Goal: Transaction & Acquisition: Purchase product/service

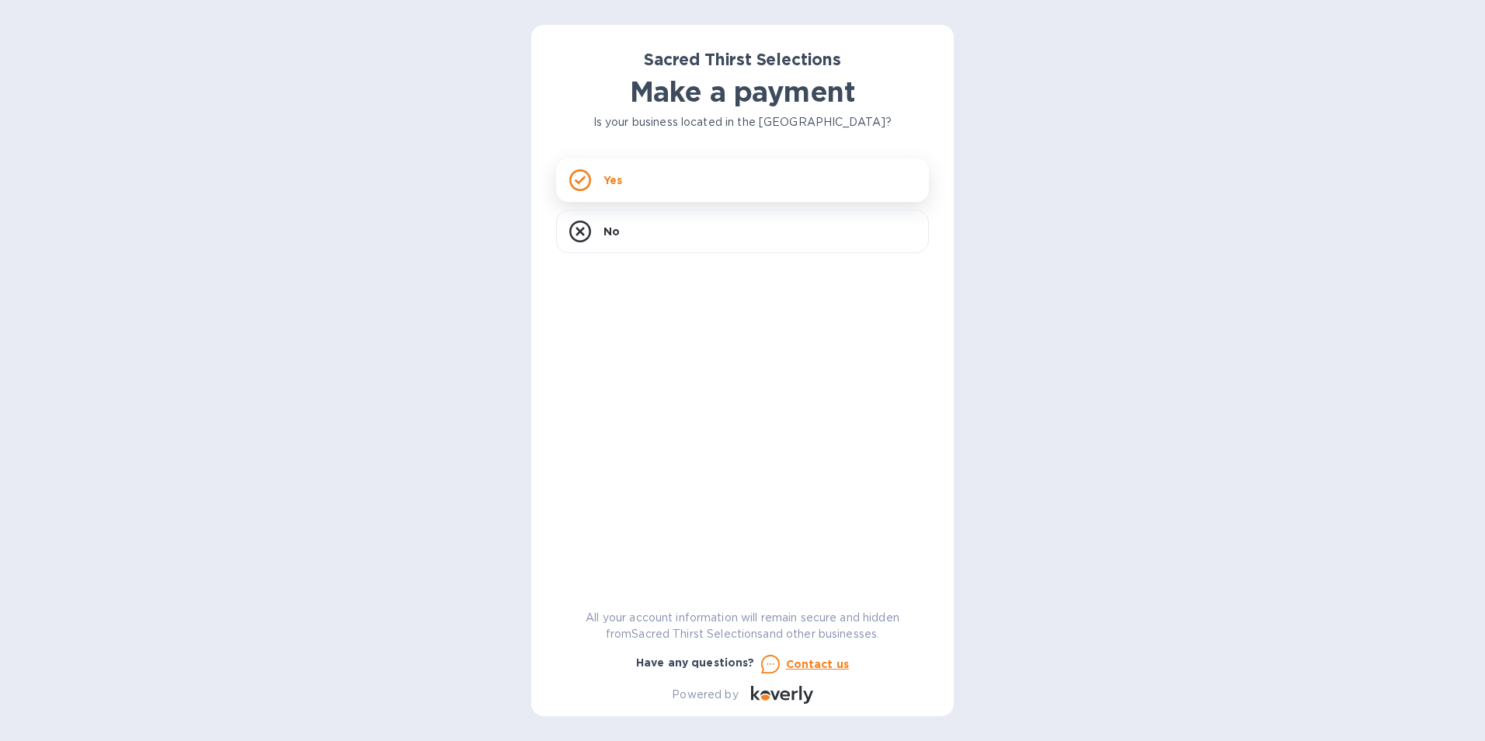
click at [675, 186] on div "Yes" at bounding box center [742, 179] width 373 height 43
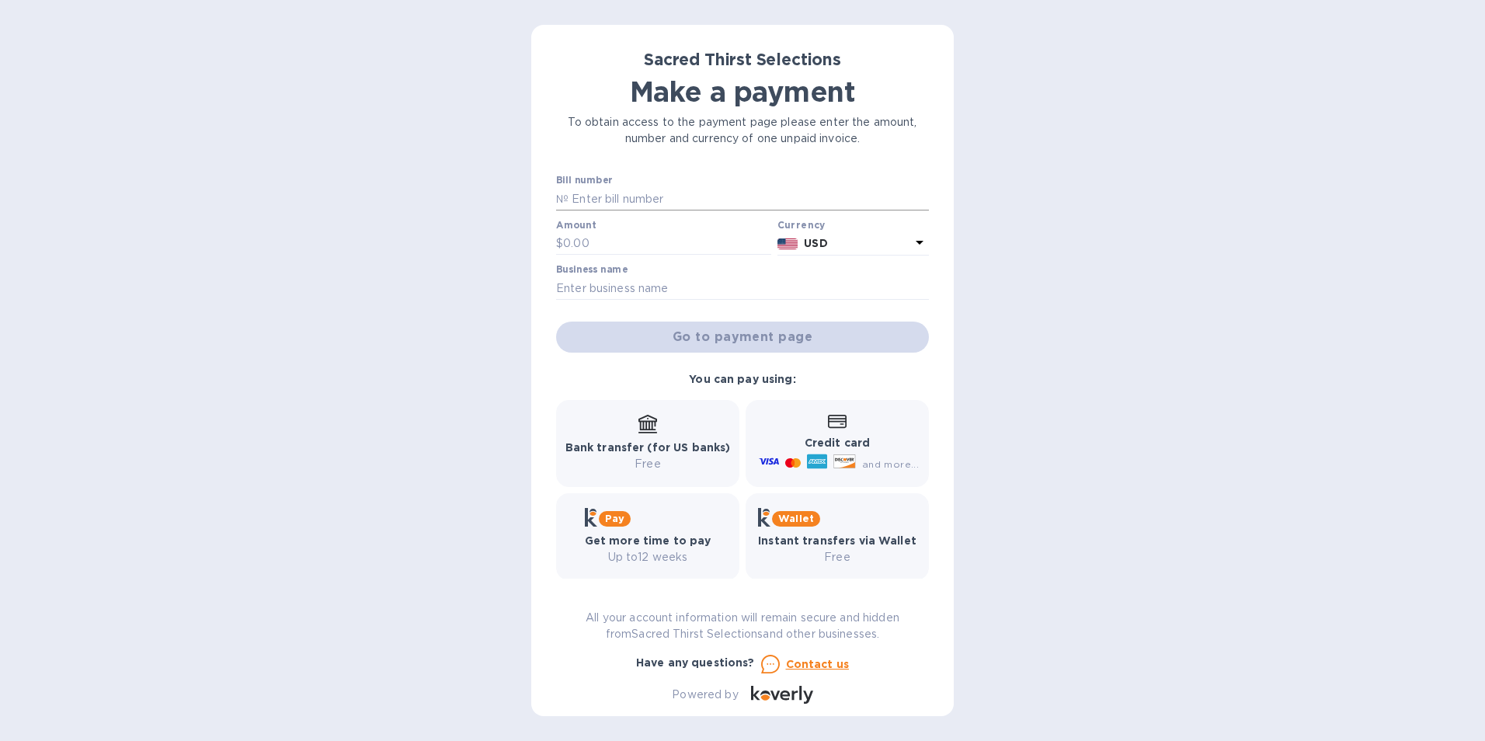
click at [645, 203] on input "text" at bounding box center [748, 198] width 360 height 23
type input "53009"
click at [664, 243] on input "text" at bounding box center [667, 243] width 208 height 23
type input "696.90"
click at [678, 279] on input "text" at bounding box center [742, 287] width 373 height 23
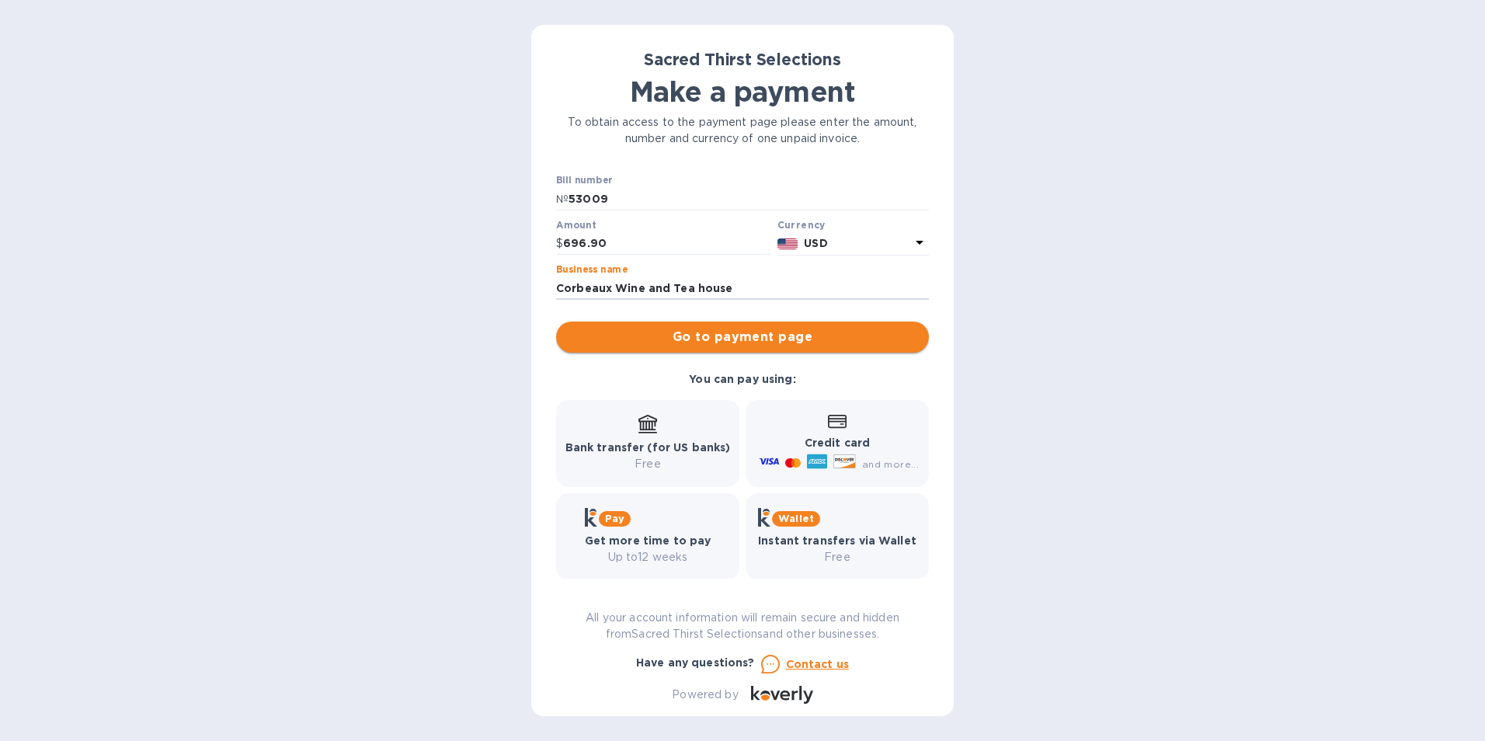
type input "Corbeaux Wine and Tea house"
click at [792, 333] on span "Go to payment page" at bounding box center [742, 337] width 348 height 19
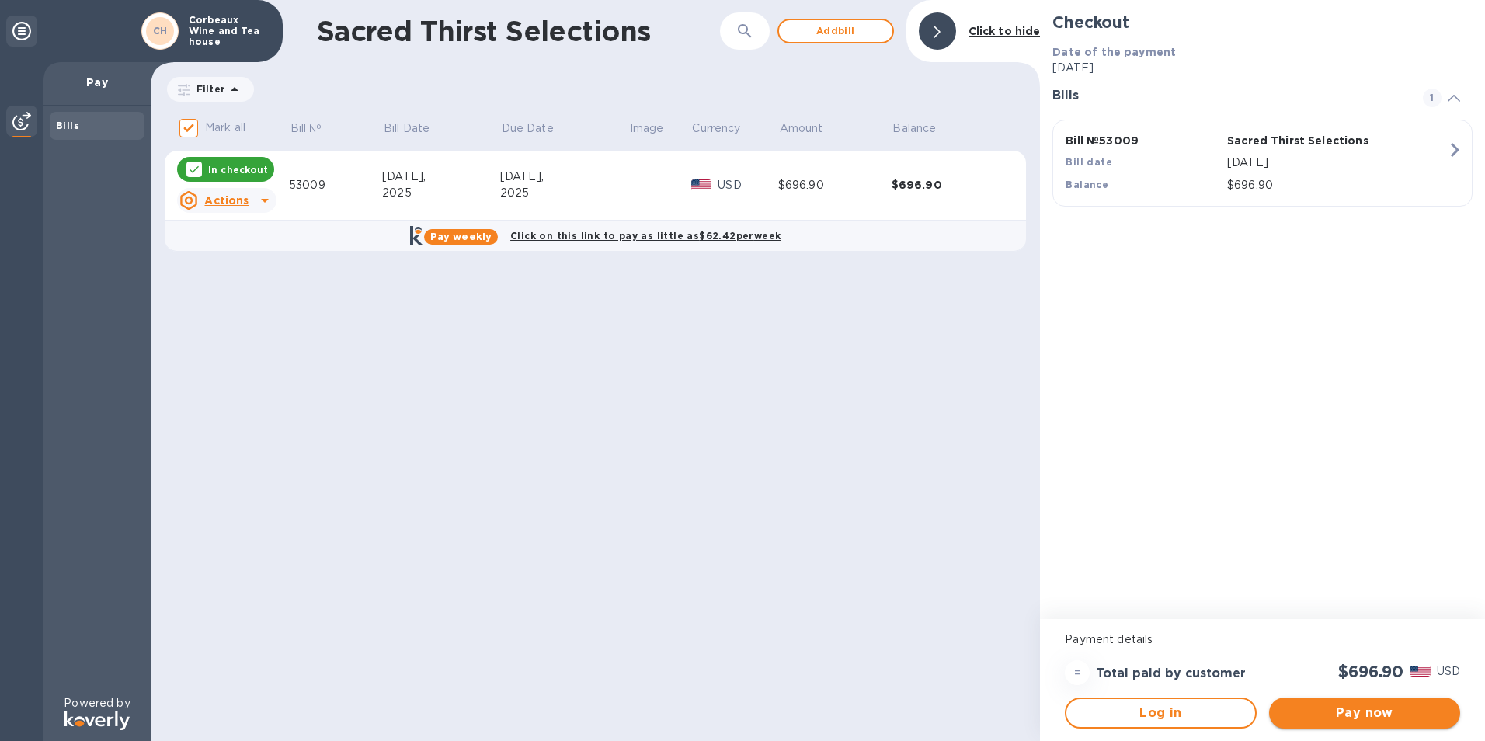
click at [1352, 721] on span "Pay now" at bounding box center [1364, 713] width 166 height 19
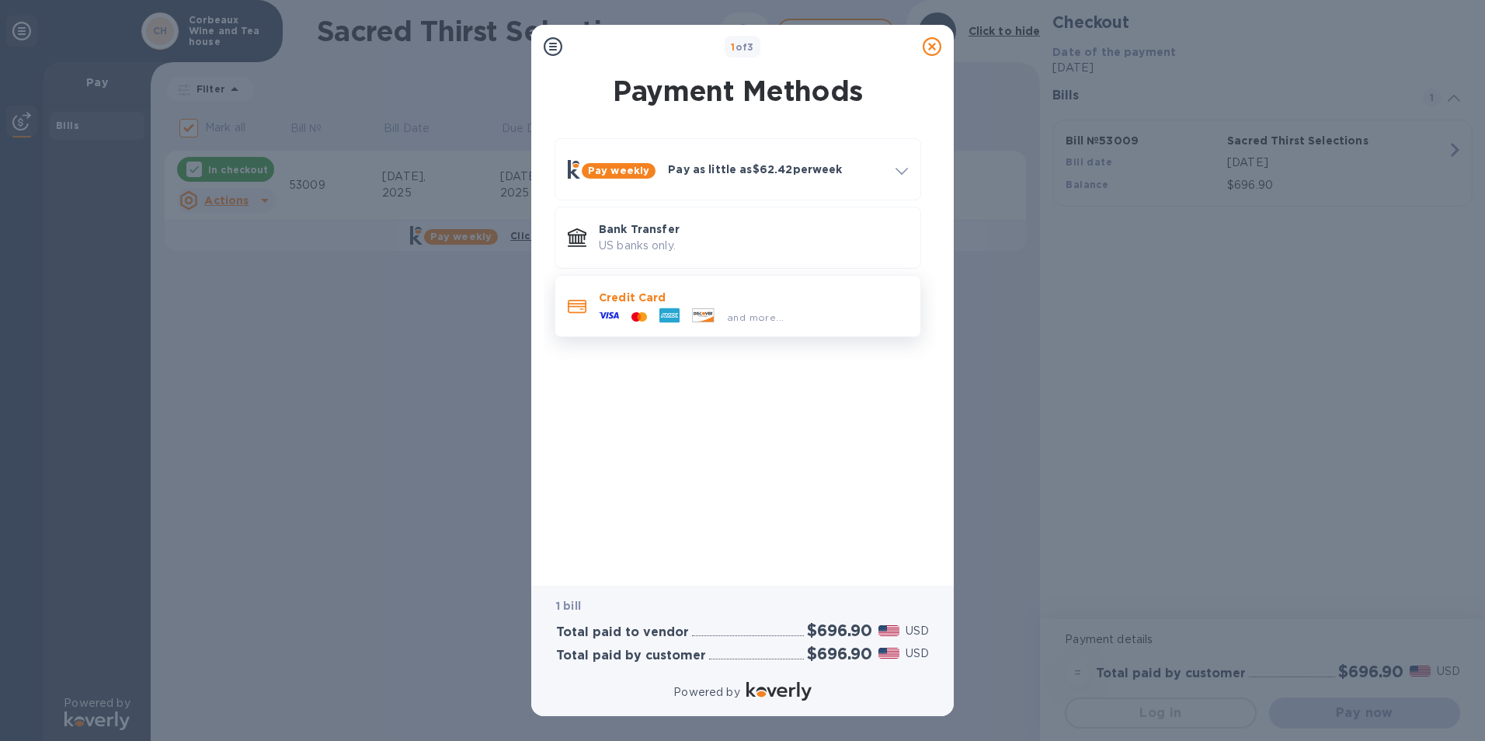
click at [804, 308] on div "and more..." at bounding box center [753, 313] width 309 height 17
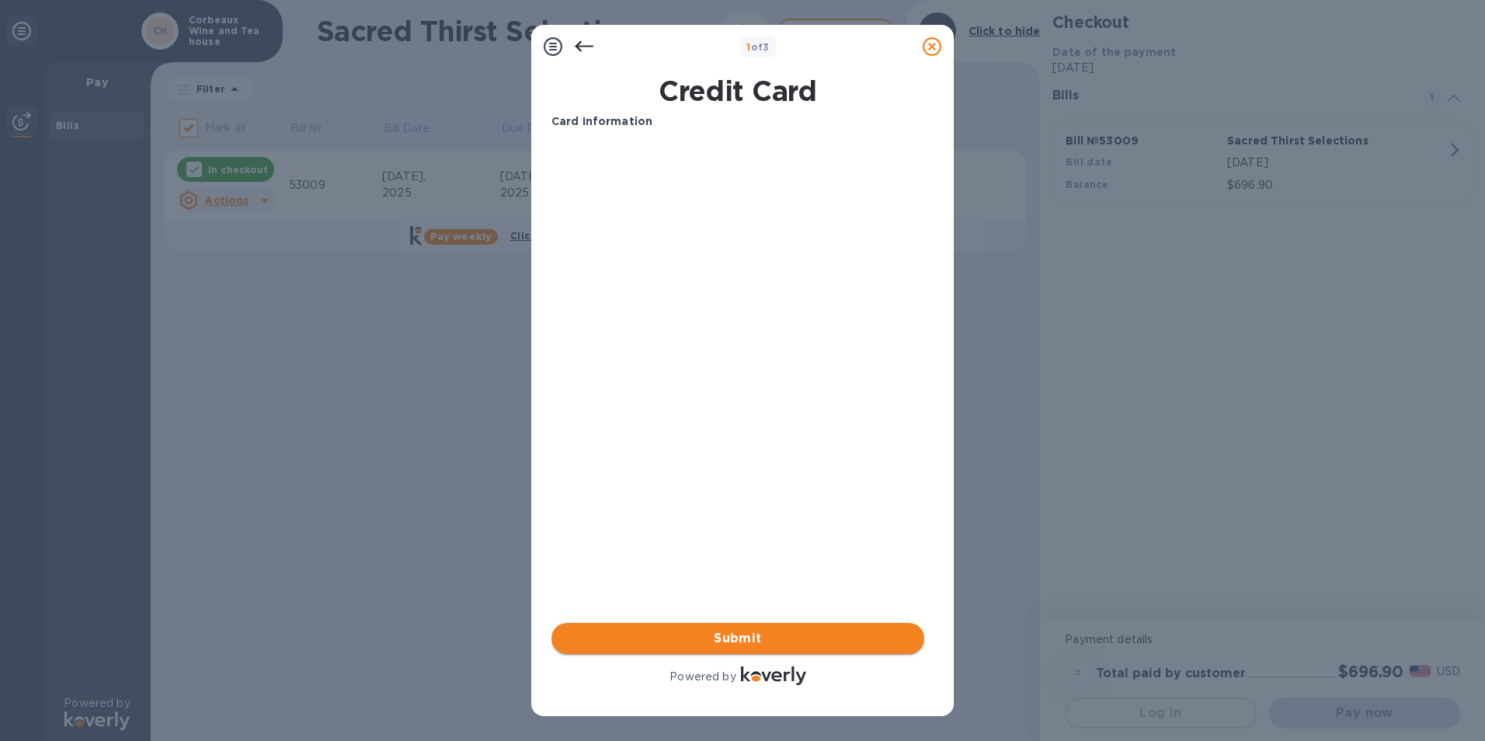
click at [796, 640] on span "Submit" at bounding box center [738, 638] width 348 height 19
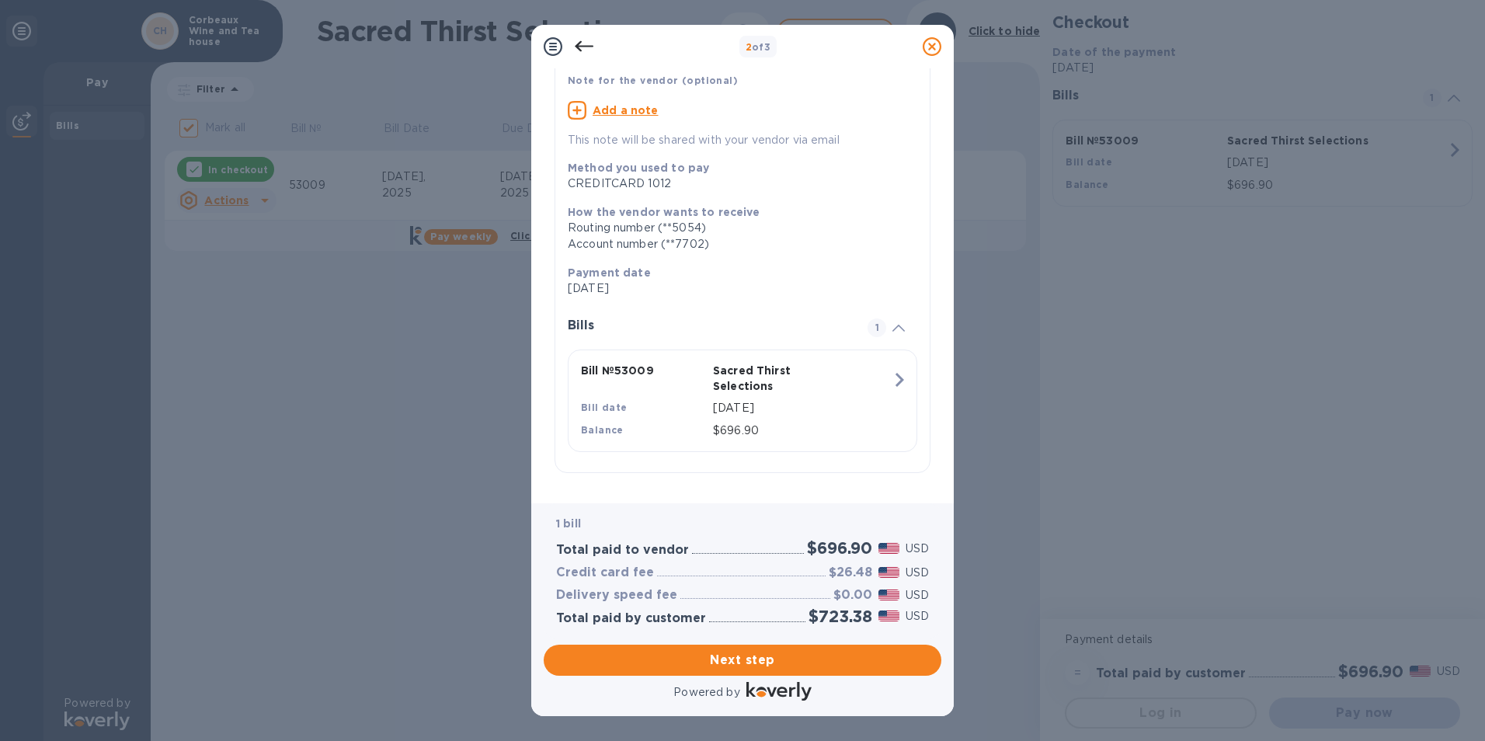
scroll to position [109, 0]
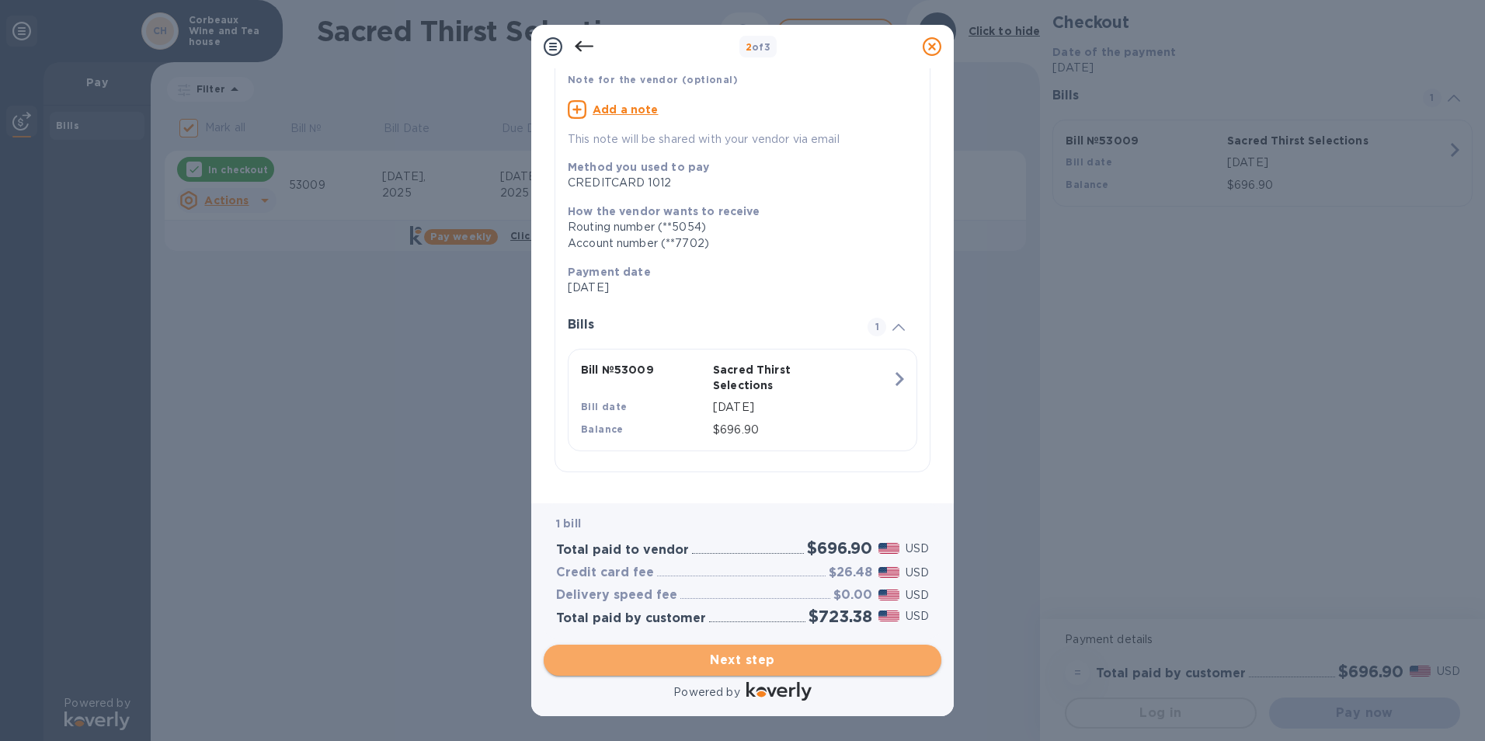
click at [871, 661] on span "Next step" at bounding box center [742, 660] width 373 height 19
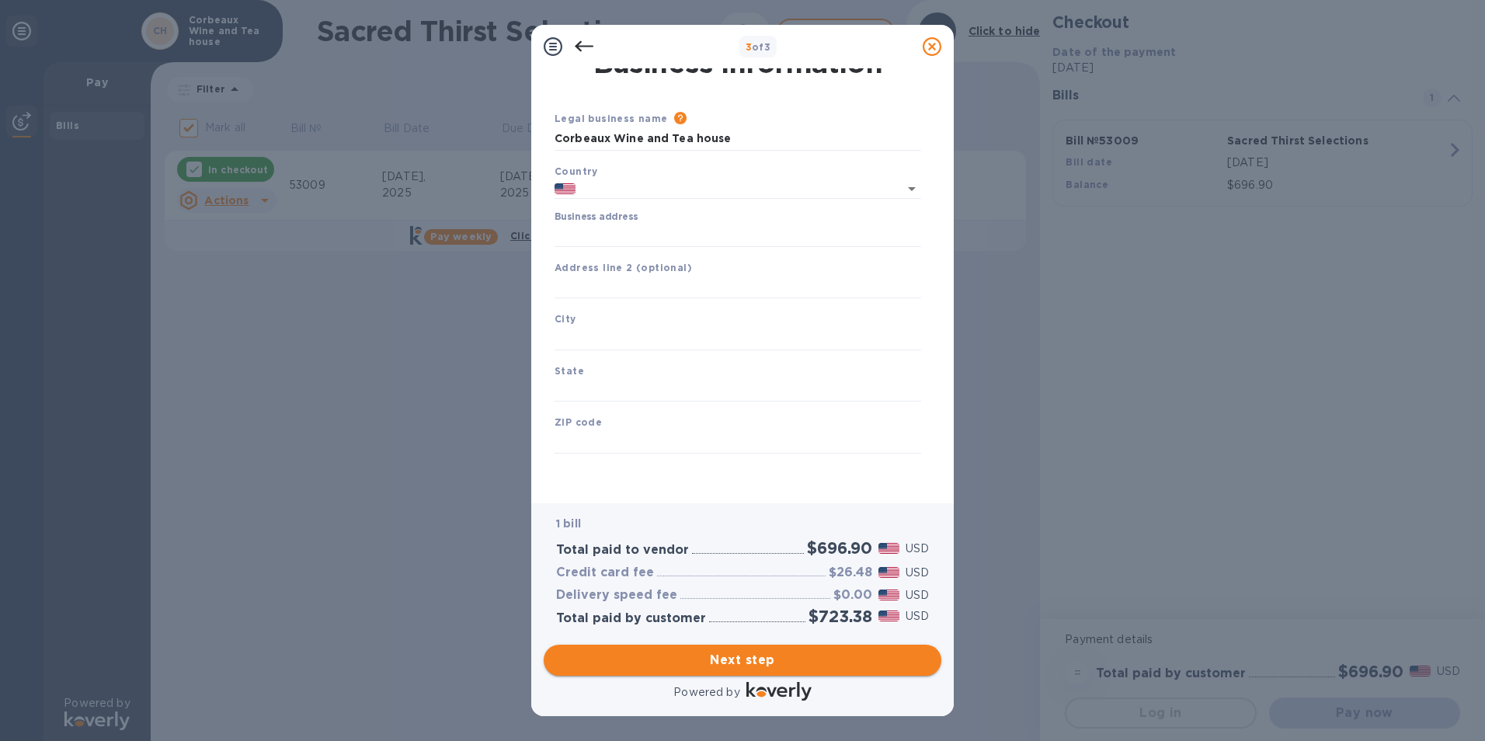
type input "[GEOGRAPHIC_DATA]"
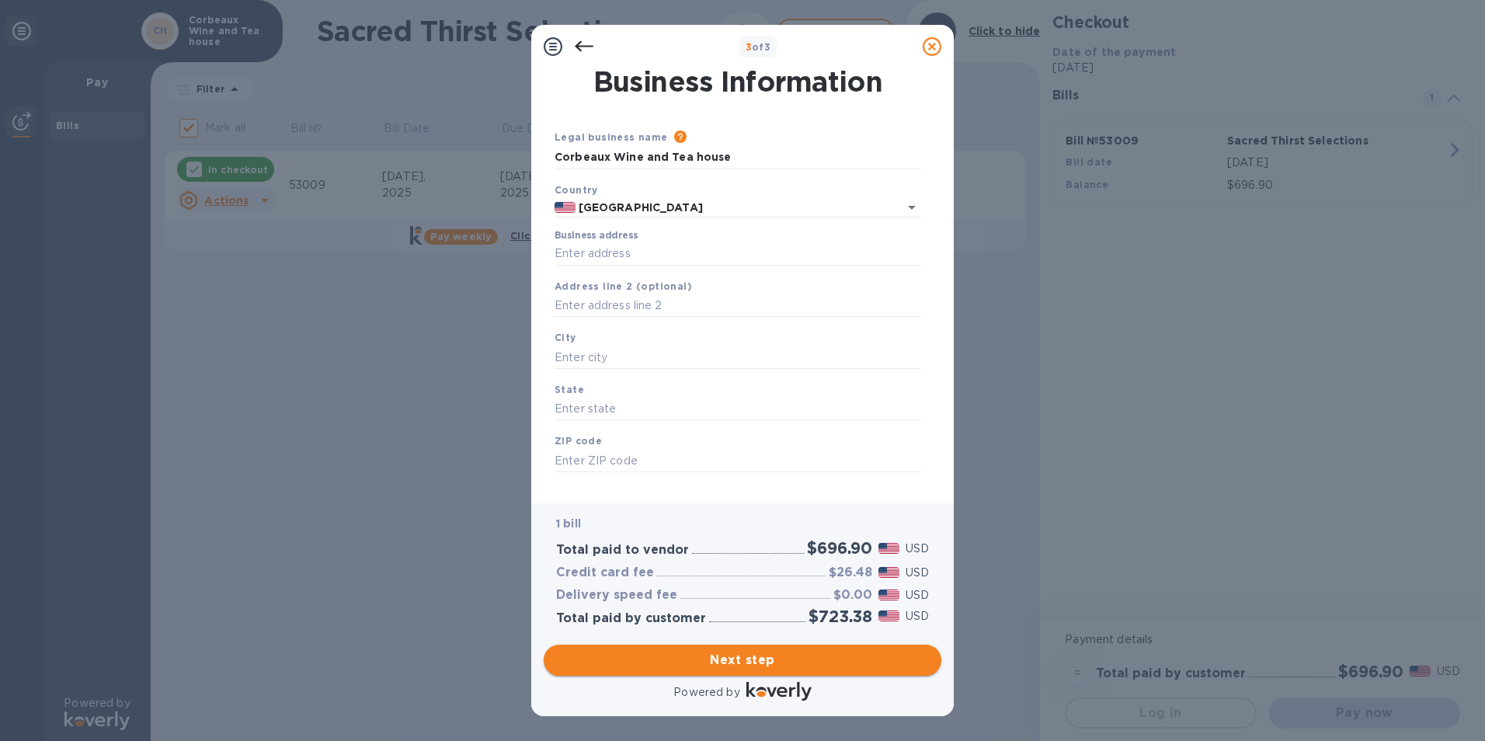
click at [783, 654] on span "Next step" at bounding box center [742, 660] width 373 height 19
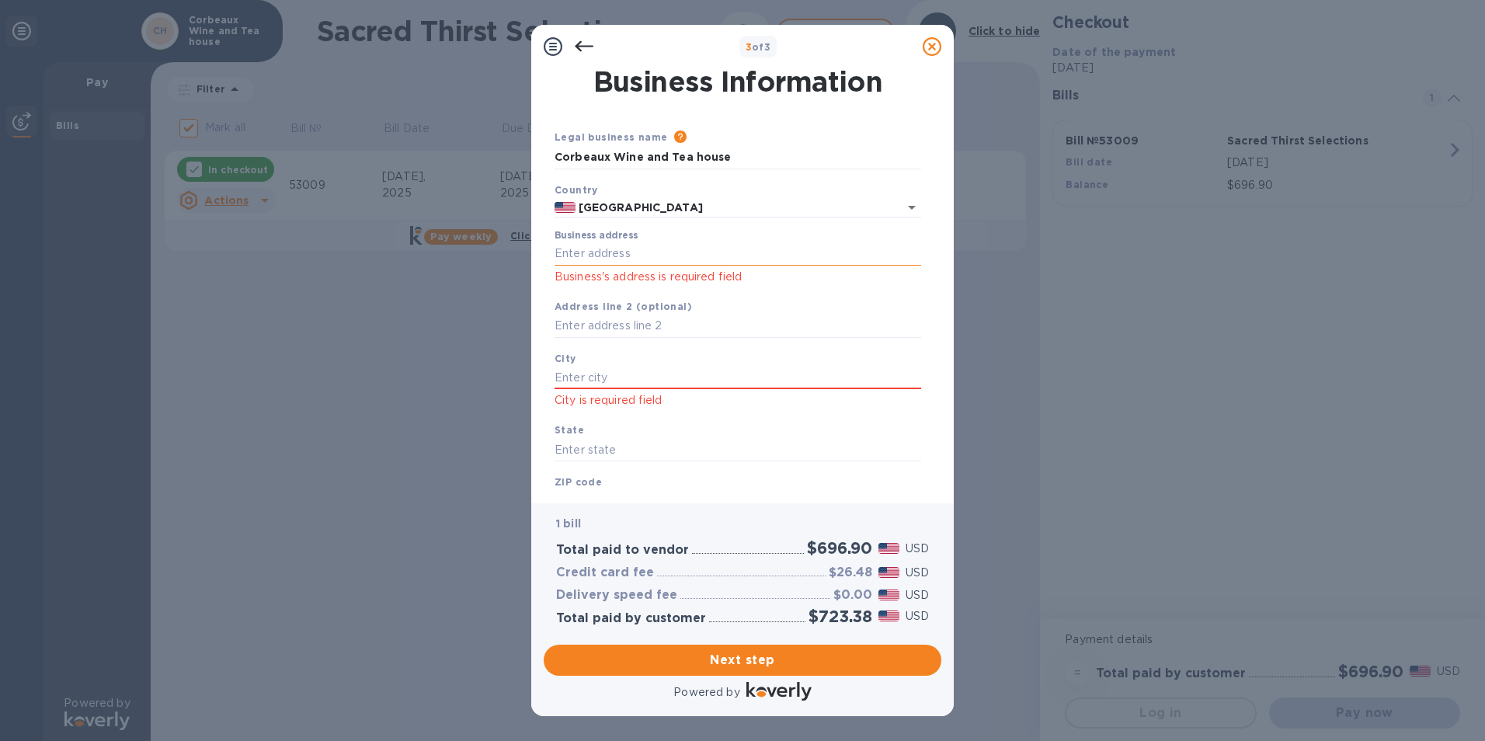
click at [700, 253] on input "Business address" at bounding box center [738, 253] width 367 height 23
type input "[STREET_ADDRESS]"
type input "Temecula"
type input "CA"
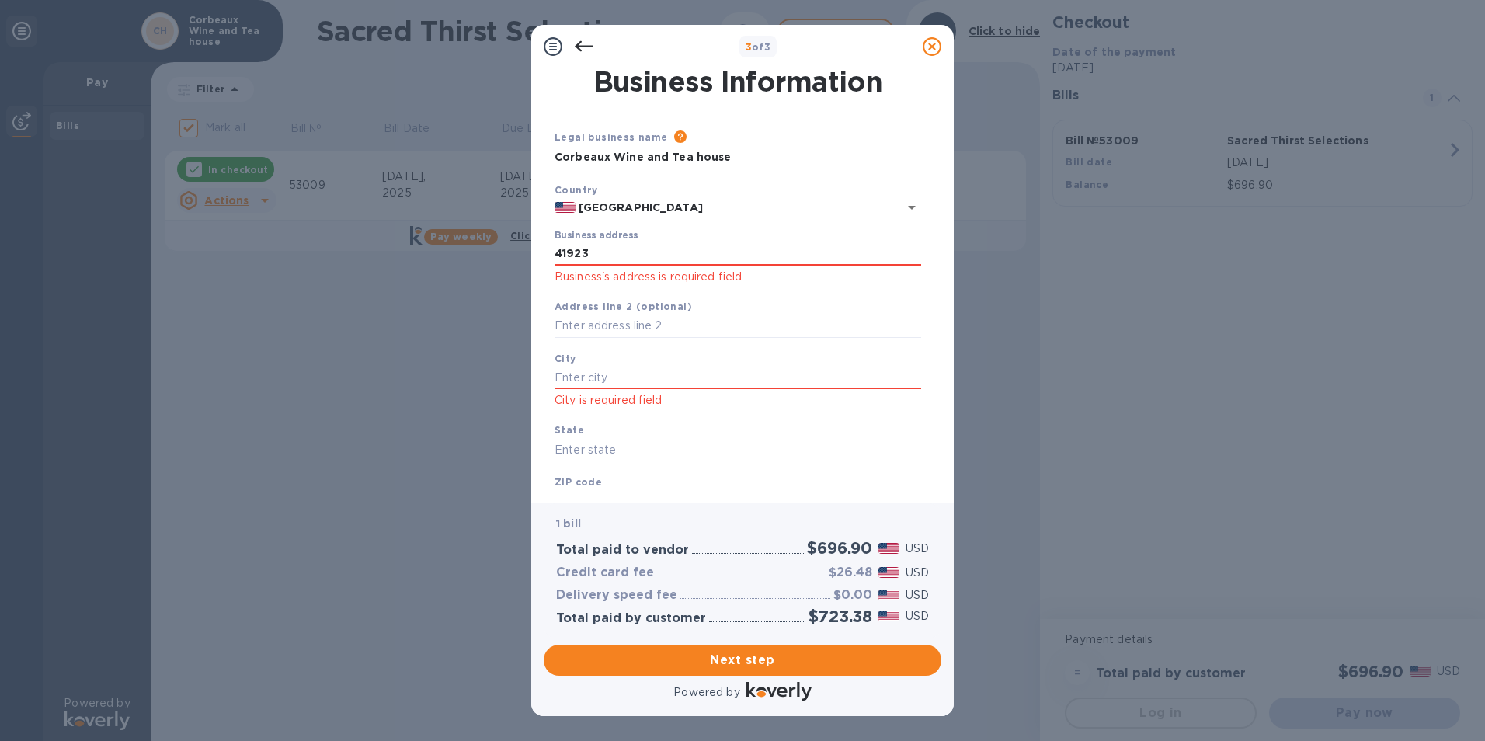
type input "92590"
click at [652, 327] on input "text" at bounding box center [738, 326] width 367 height 23
type input "suite 105"
click at [749, 380] on input "Temecula" at bounding box center [738, 377] width 367 height 23
type input "T"
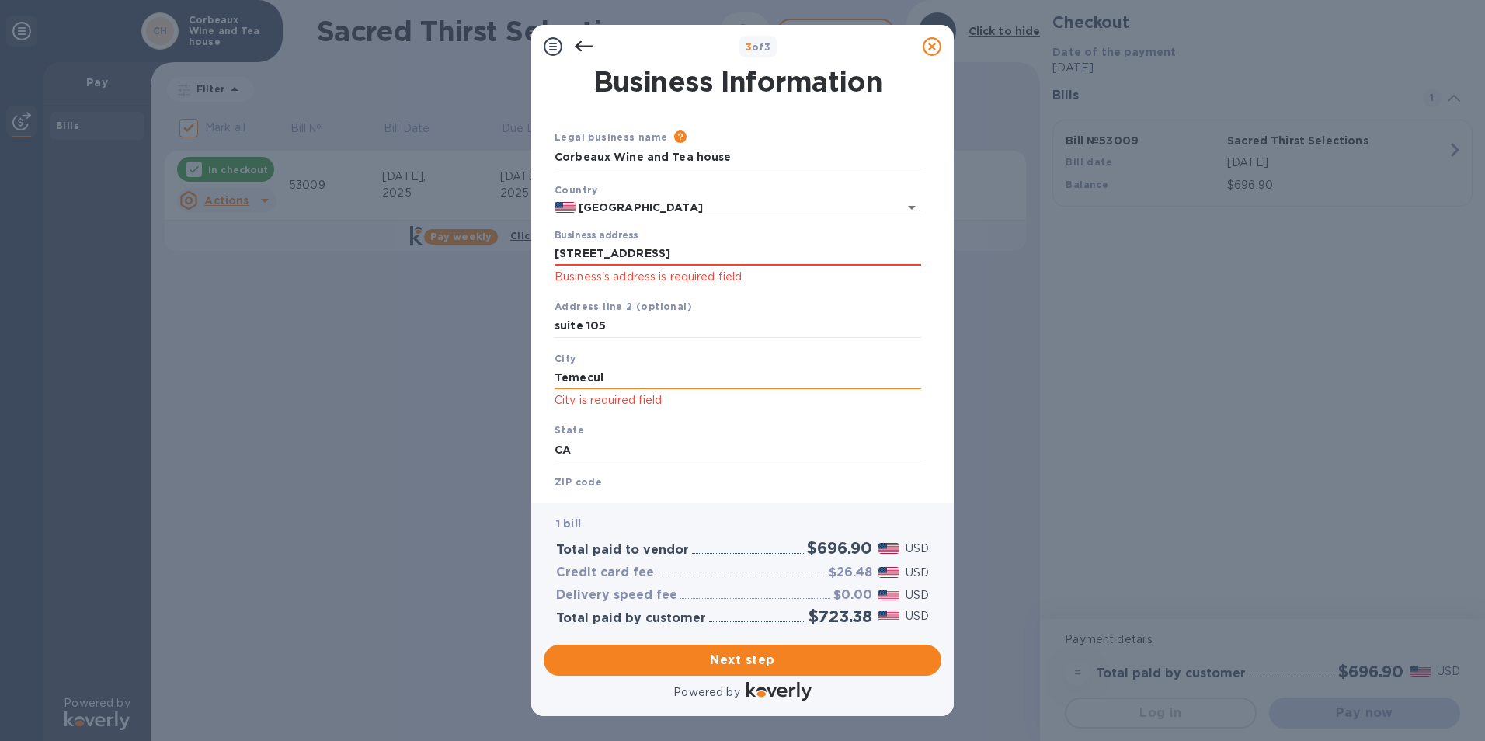
type input "Temecula"
click at [732, 669] on button "Next step" at bounding box center [743, 660] width 398 height 31
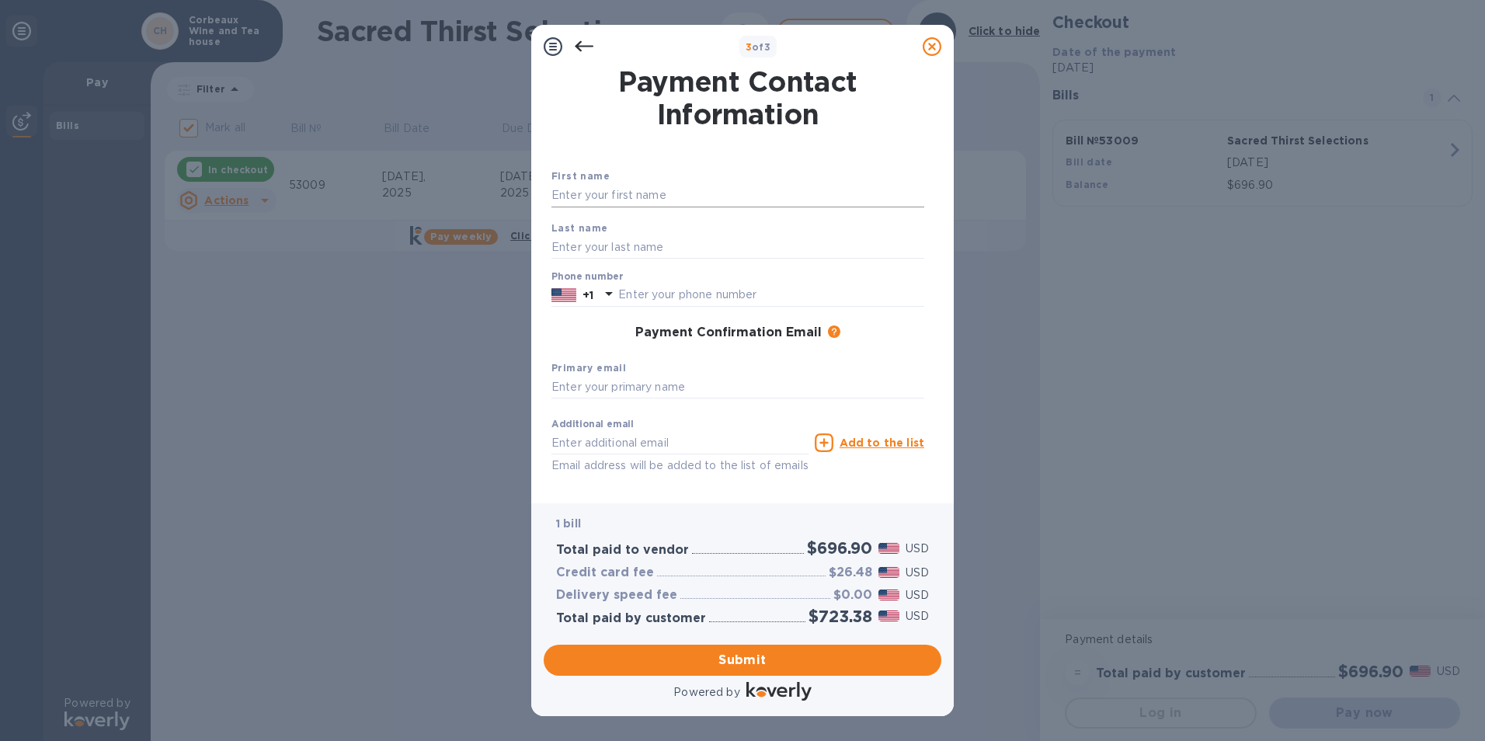
click at [636, 196] on input "text" at bounding box center [737, 195] width 373 height 23
type input "[PERSON_NAME]"
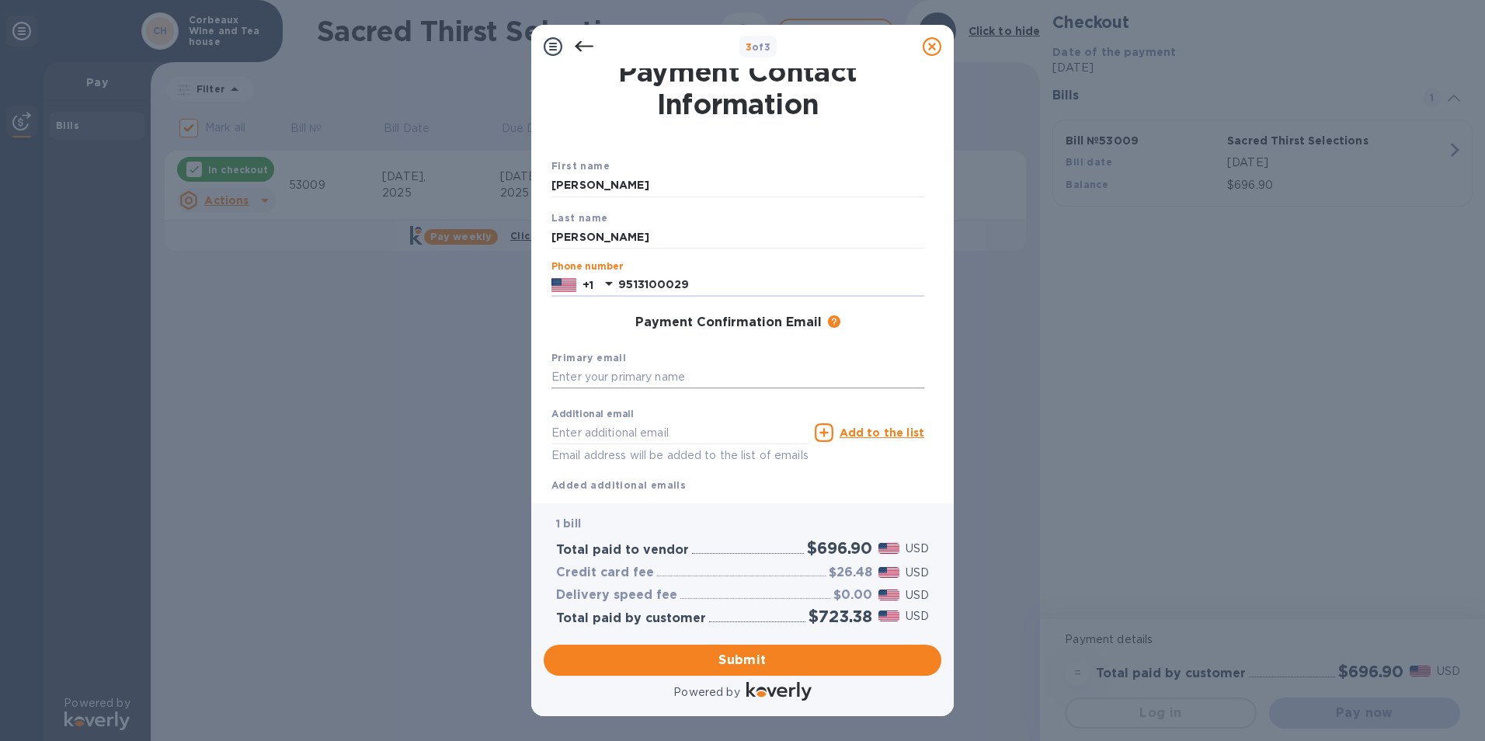
scroll to position [10, 0]
type input "9513100029"
click at [725, 373] on input "text" at bounding box center [737, 377] width 373 height 23
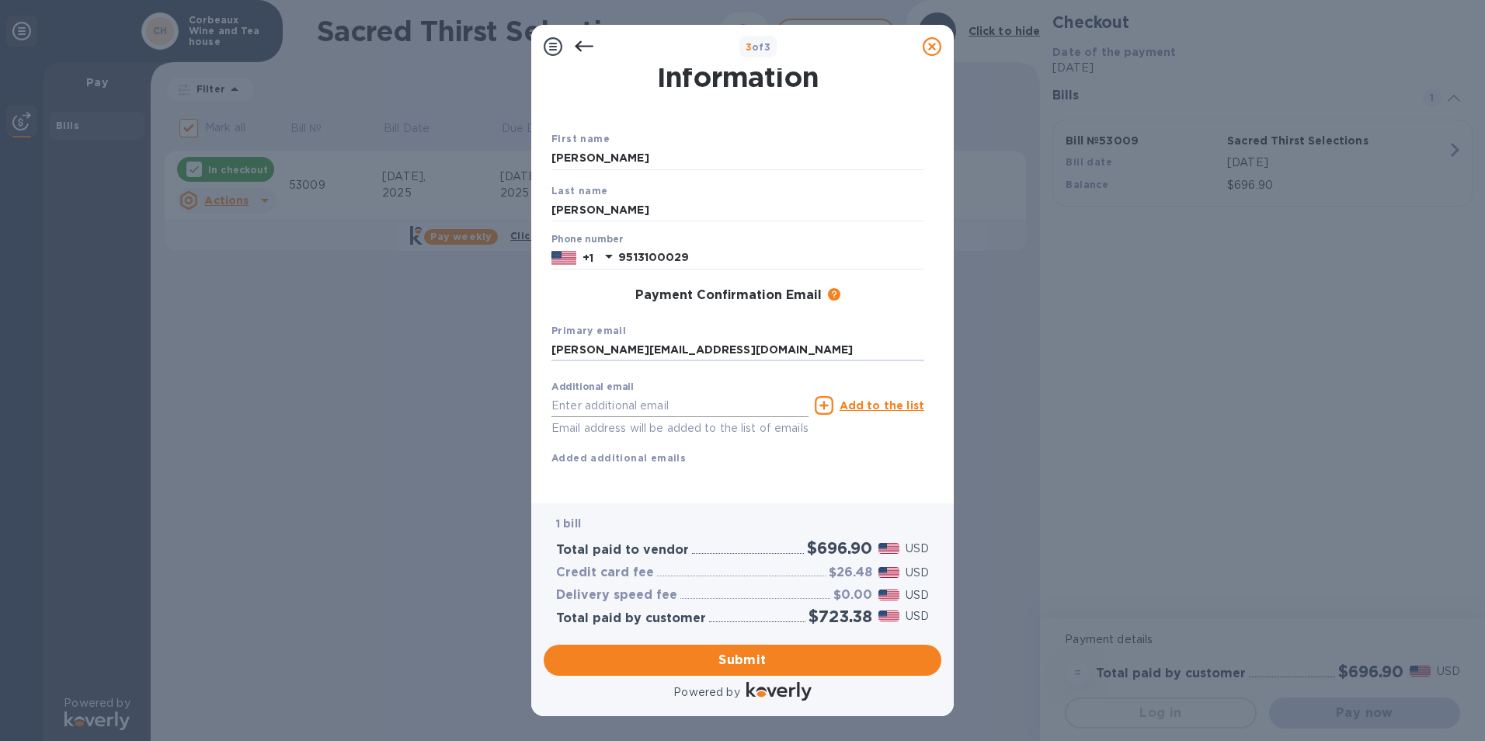
scroll to position [55, 0]
type input "[PERSON_NAME][EMAIL_ADDRESS][DOMAIN_NAME]"
click at [781, 663] on span "Submit" at bounding box center [742, 660] width 373 height 19
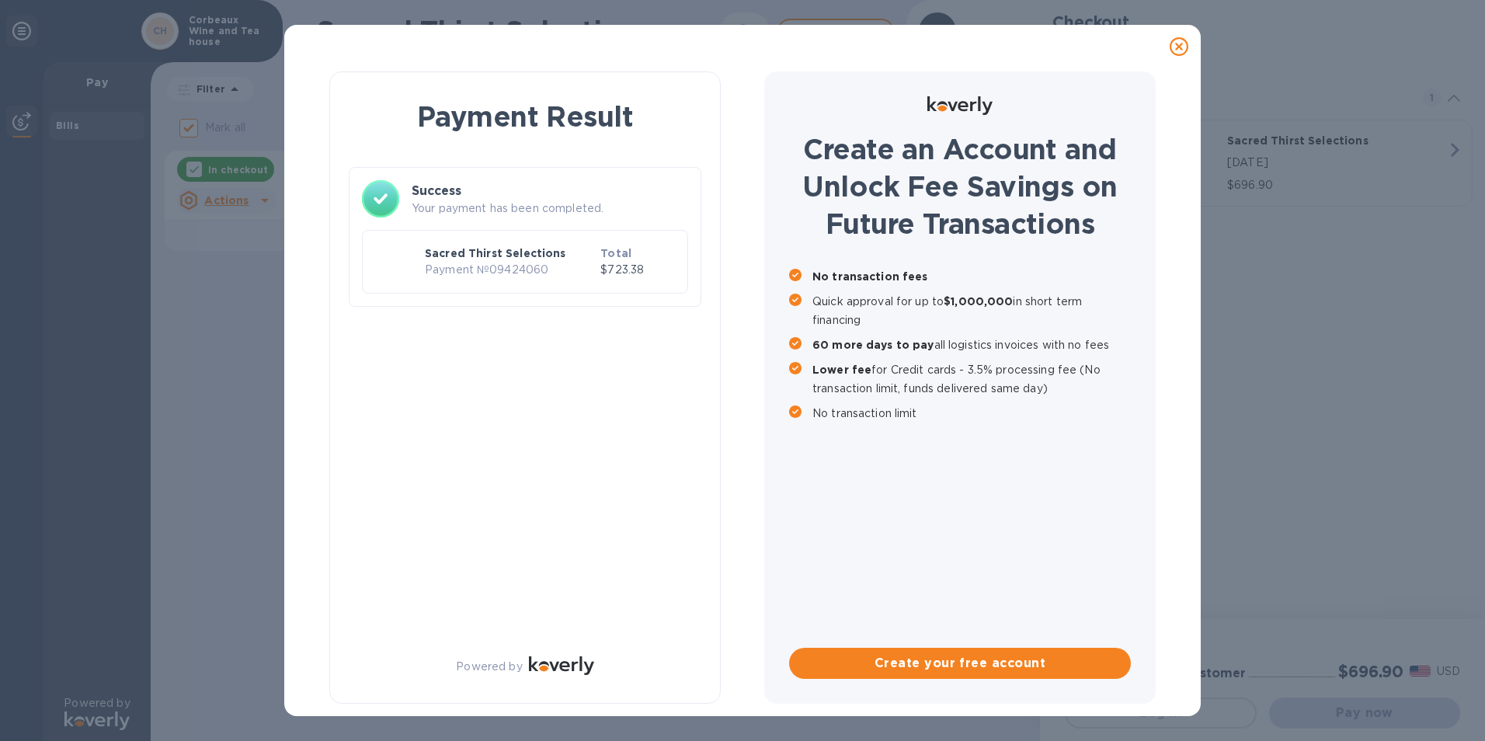
checkbox input "false"
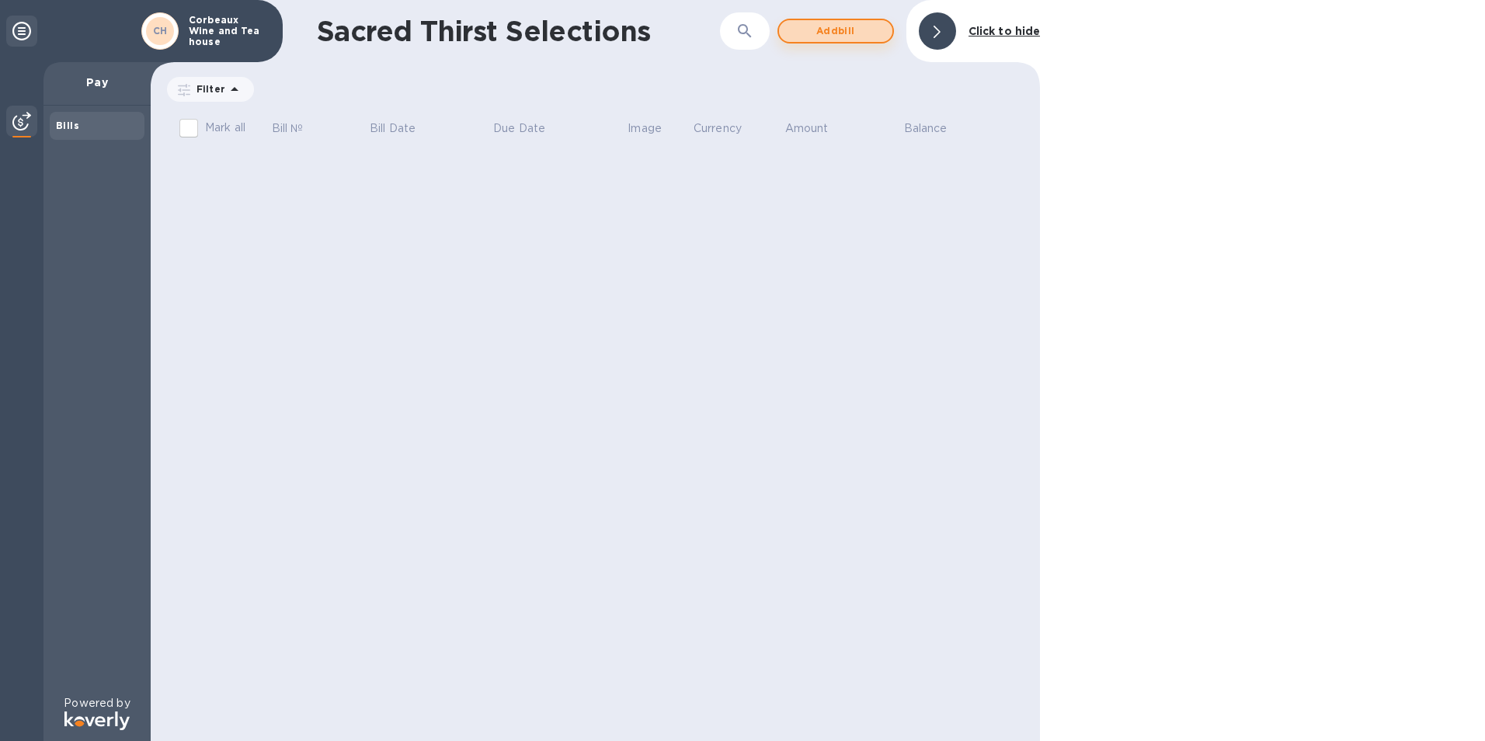
click at [852, 33] on span "Add bill" at bounding box center [835, 31] width 89 height 19
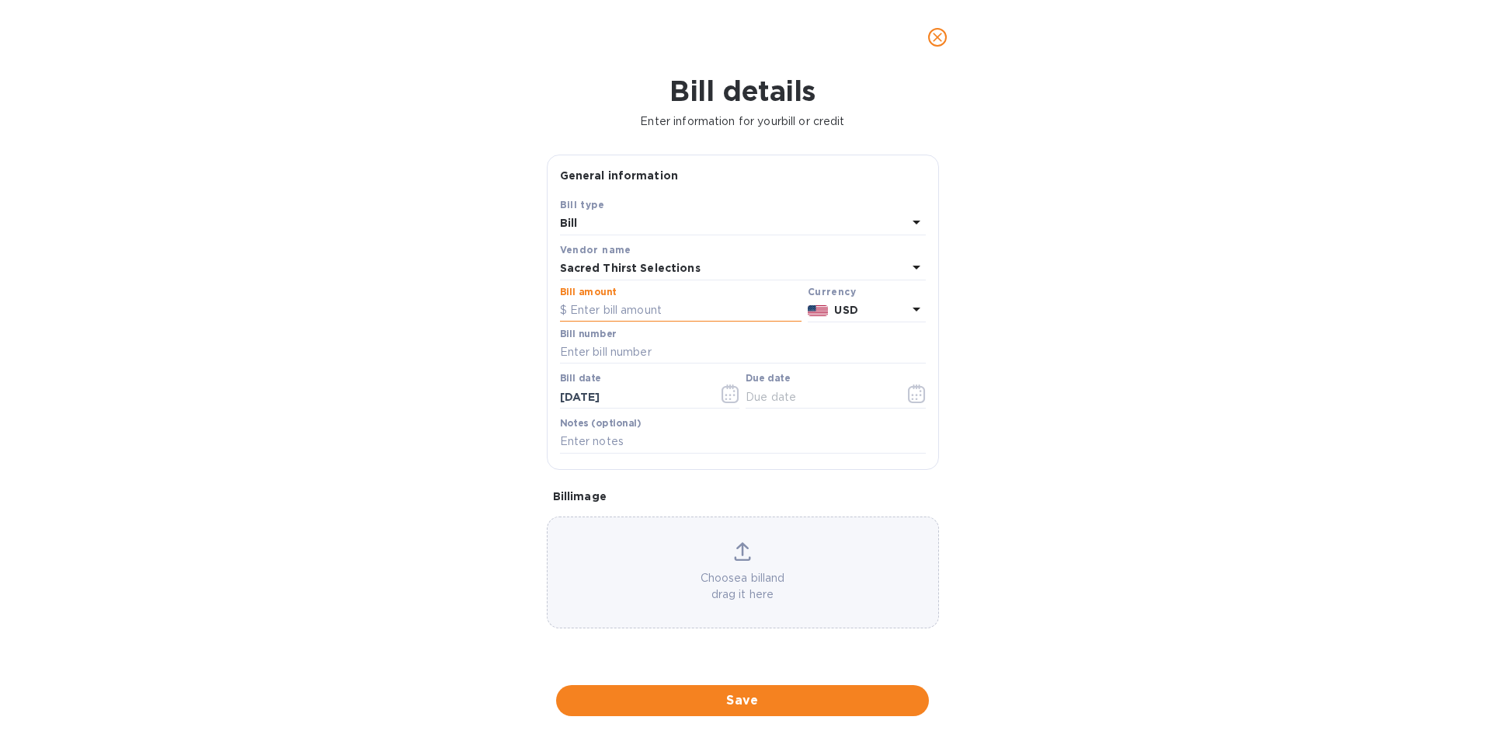
click at [695, 312] on input "text" at bounding box center [681, 310] width 242 height 23
click at [941, 40] on icon "close" at bounding box center [937, 37] width 9 height 9
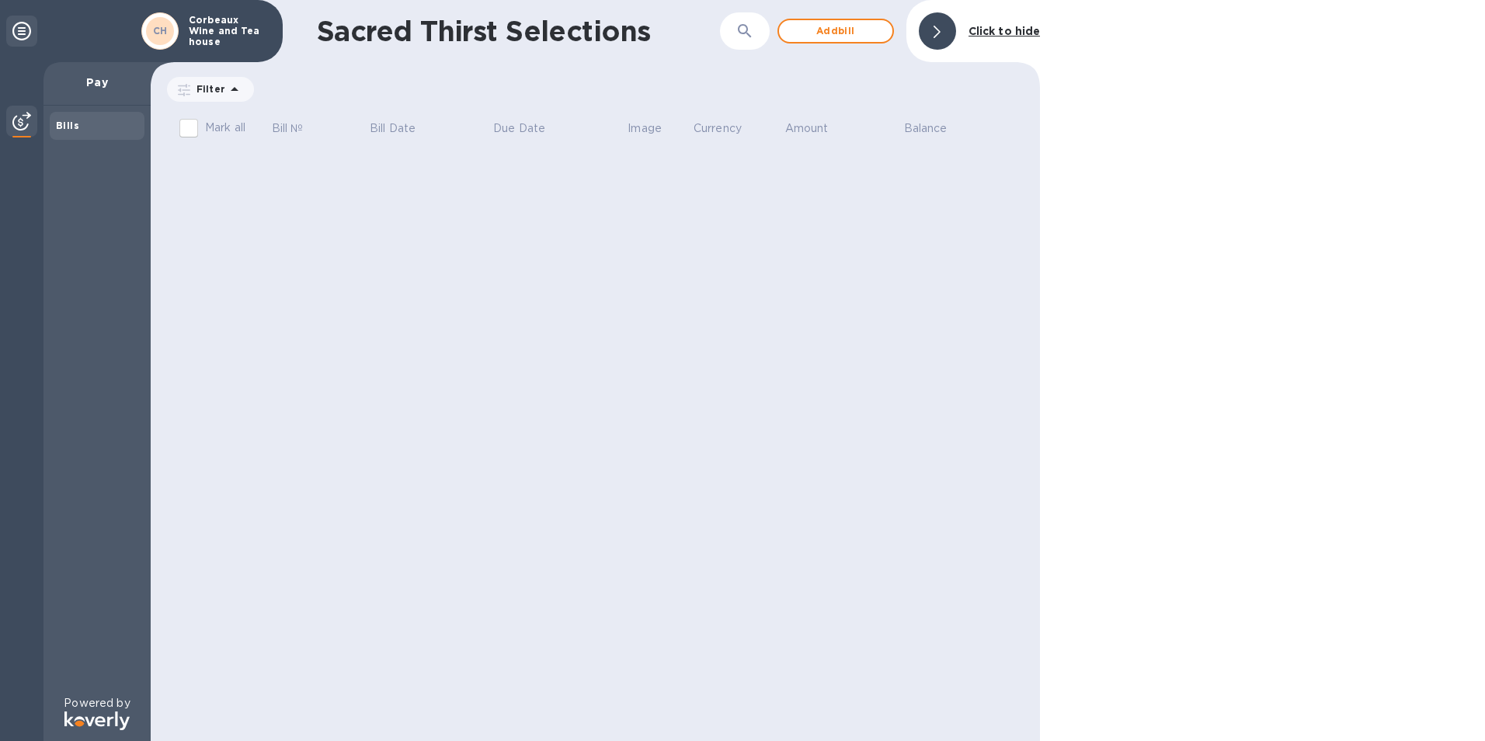
click at [946, 32] on div at bounding box center [937, 30] width 37 height 37
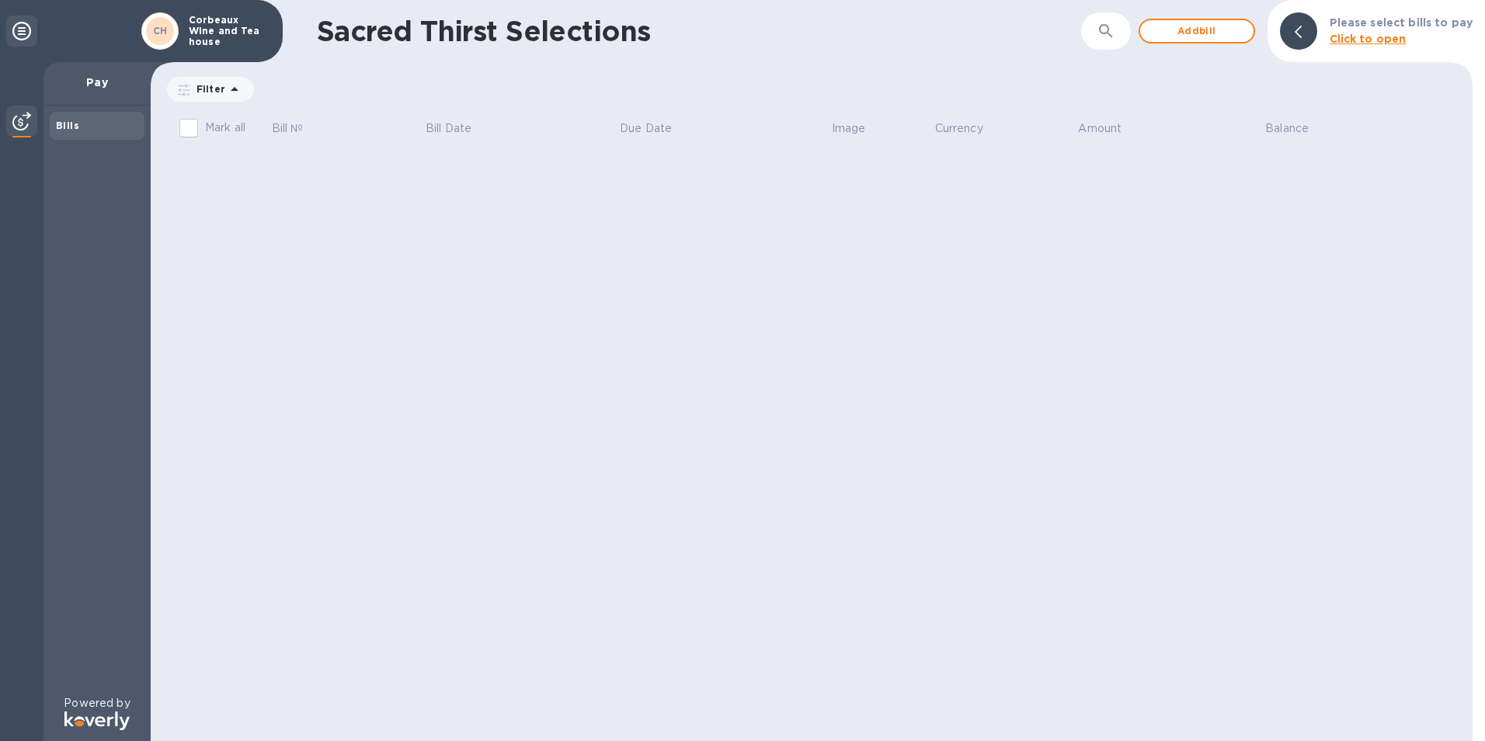
click at [16, 126] on img at bounding box center [21, 121] width 19 height 19
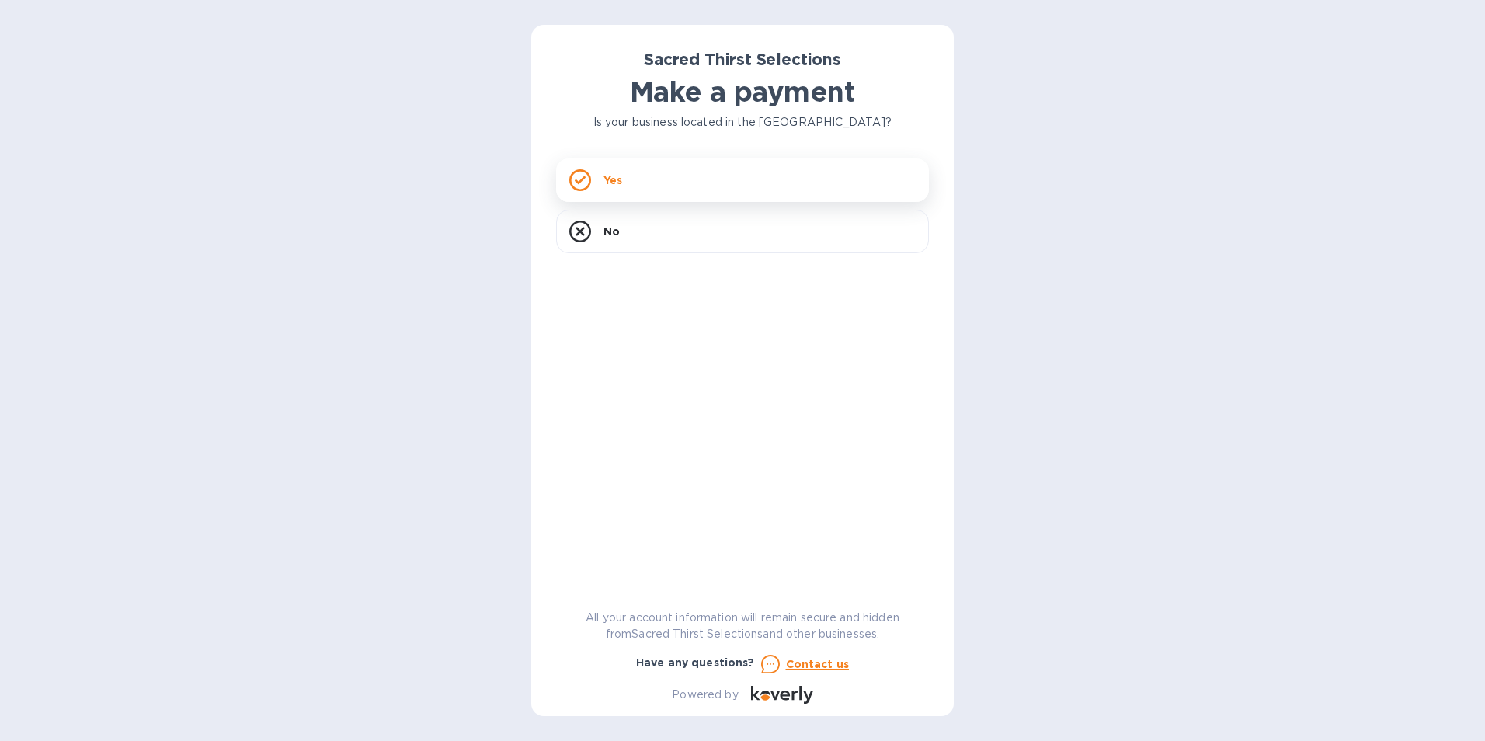
click at [639, 189] on div "Yes" at bounding box center [742, 179] width 373 height 43
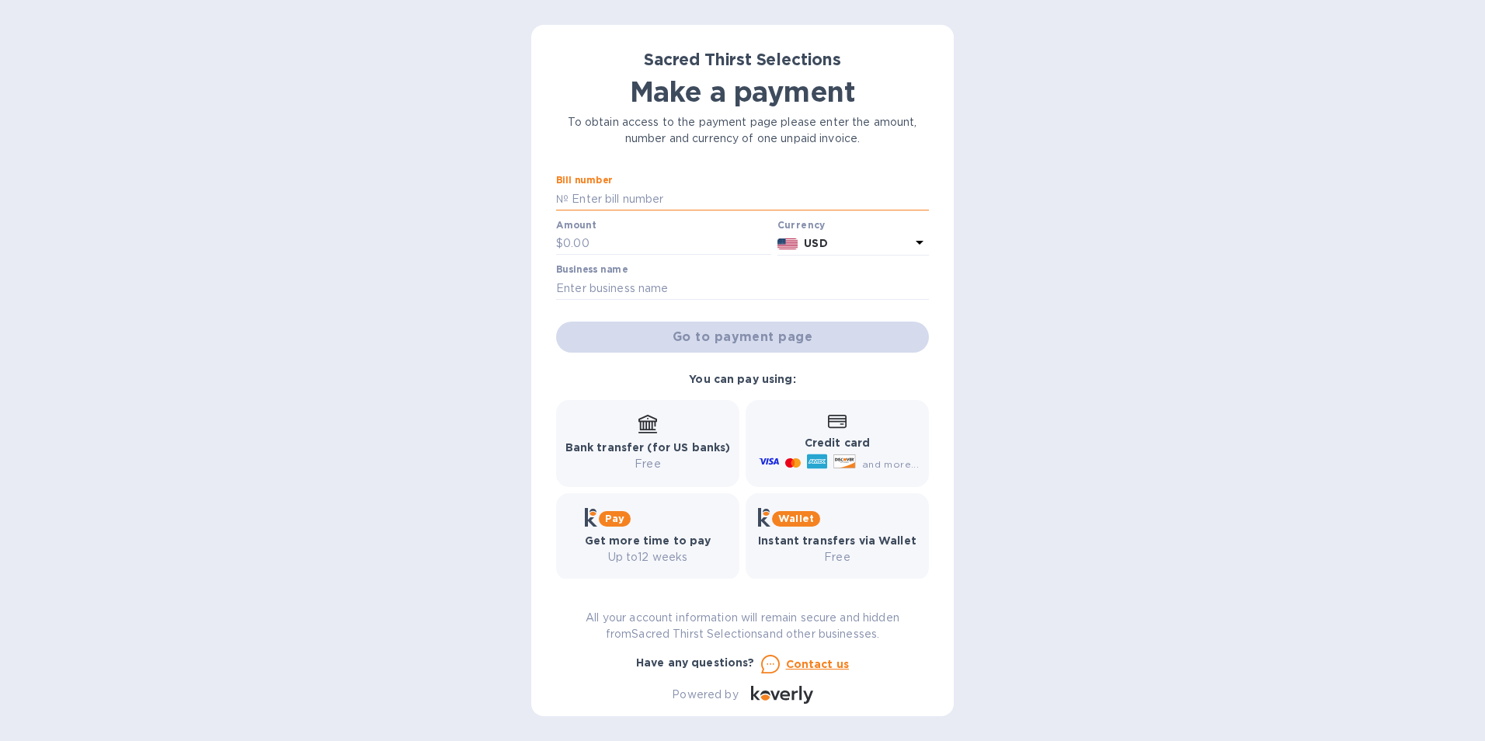
click at [635, 203] on input "text" at bounding box center [748, 198] width 360 height 23
type input "53279"
type input "741.50"
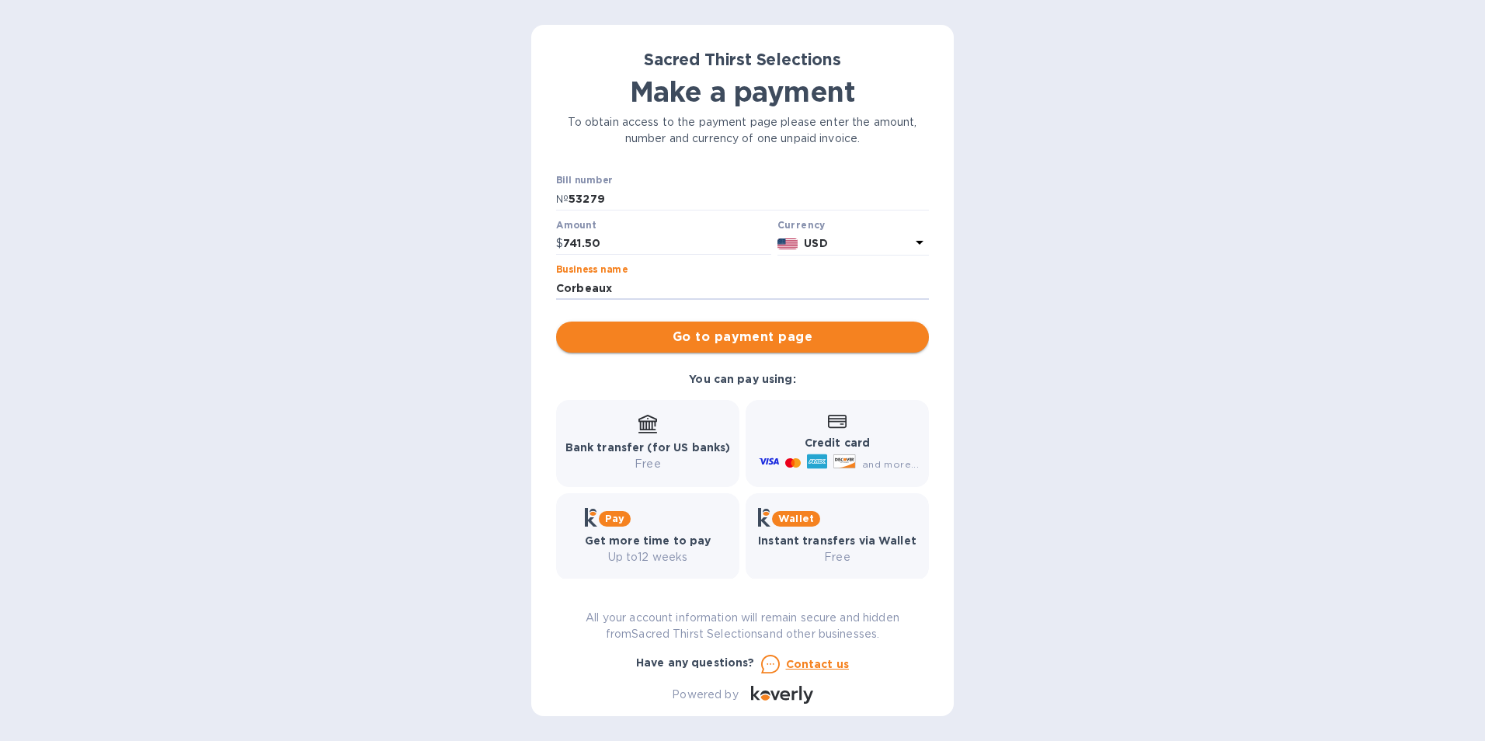
type input "Corbeaux"
click at [807, 332] on span "Go to payment page" at bounding box center [742, 337] width 348 height 19
